Goal: Register for event/course

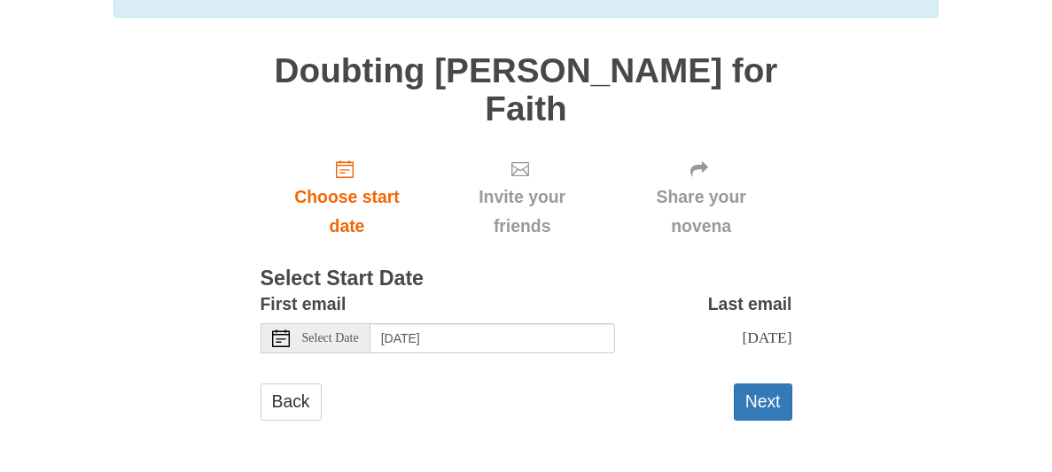
scroll to position [314, 0]
click at [523, 323] on input "Wednesday, October 1st" at bounding box center [492, 338] width 245 height 30
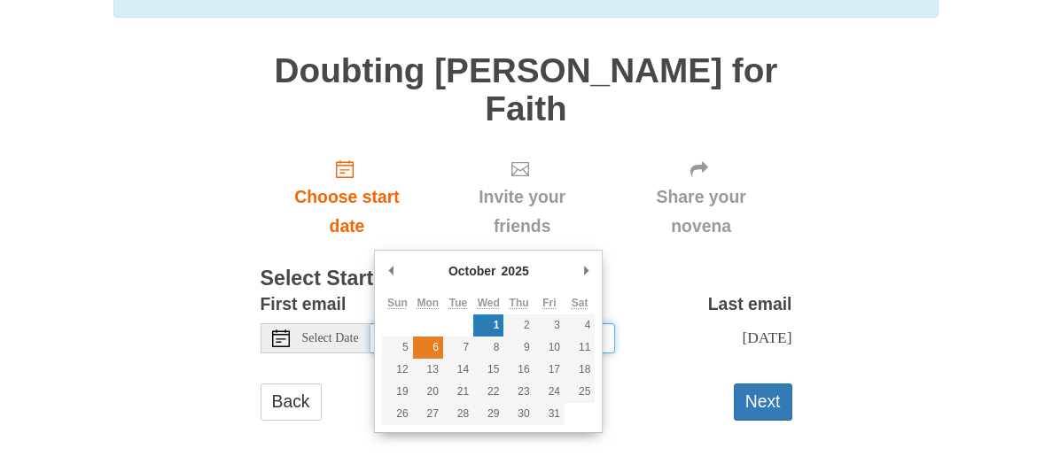
type input "Monday, October 6th"
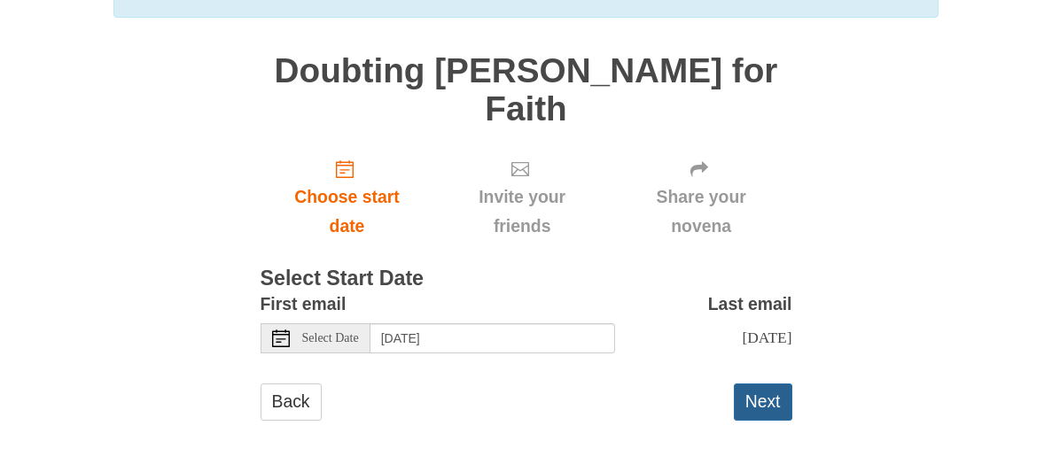
click at [758, 410] on button "Next" at bounding box center [763, 402] width 58 height 36
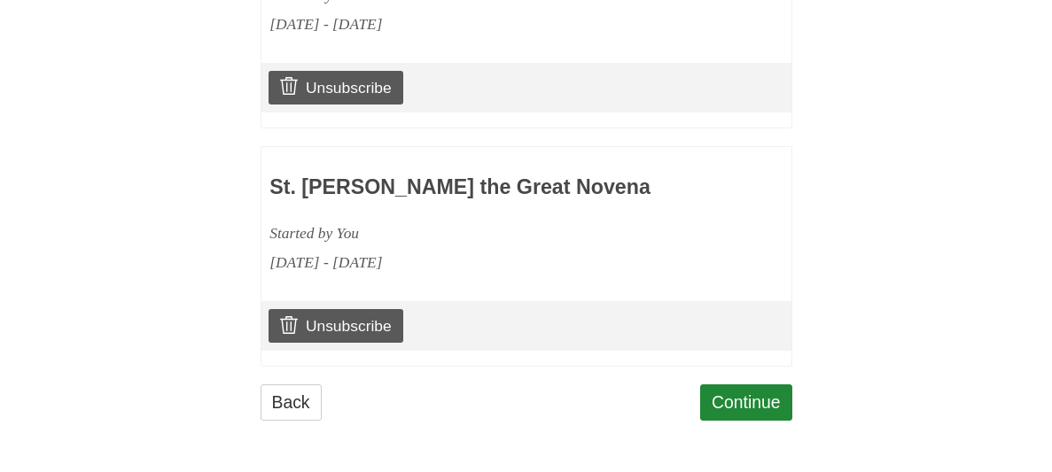
scroll to position [1420, 0]
